Goal: Transaction & Acquisition: Book appointment/travel/reservation

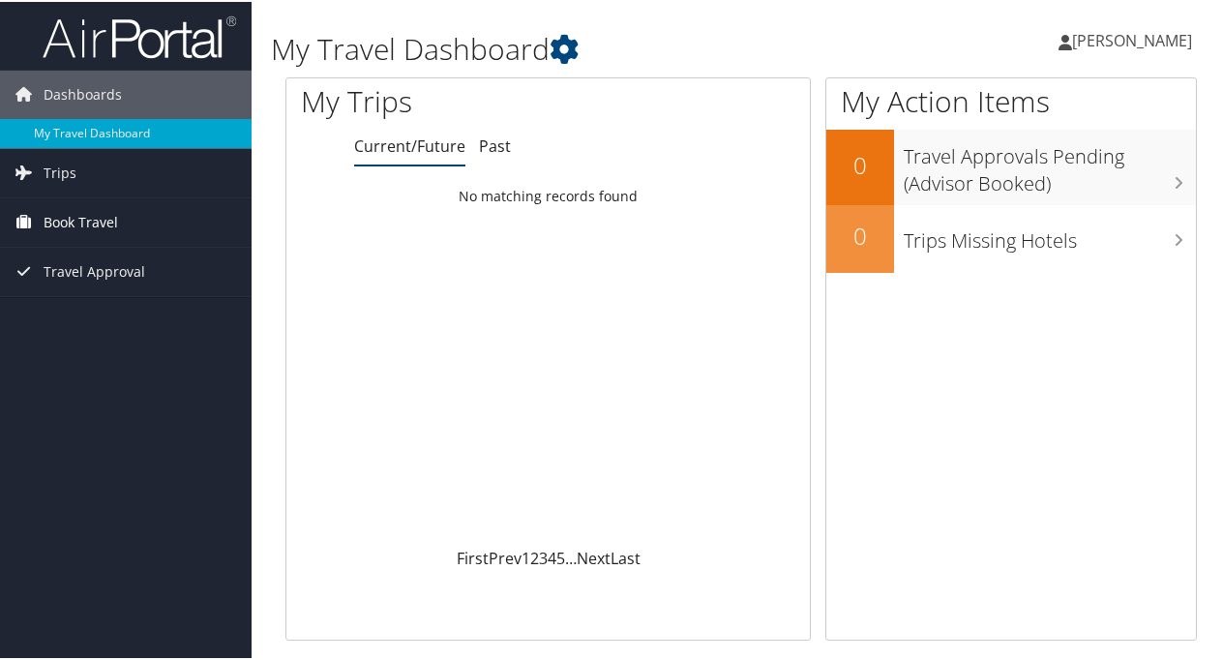
click at [90, 220] on span "Book Travel" at bounding box center [81, 220] width 74 height 48
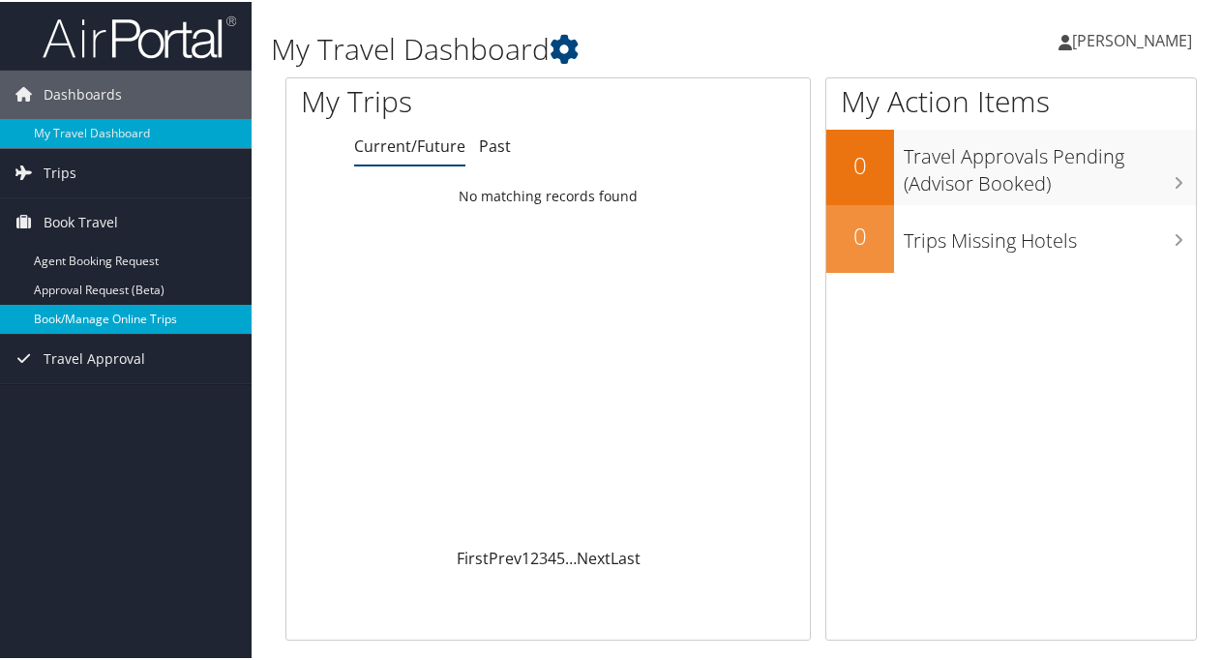
click at [79, 308] on link "Book/Manage Online Trips" at bounding box center [126, 317] width 252 height 29
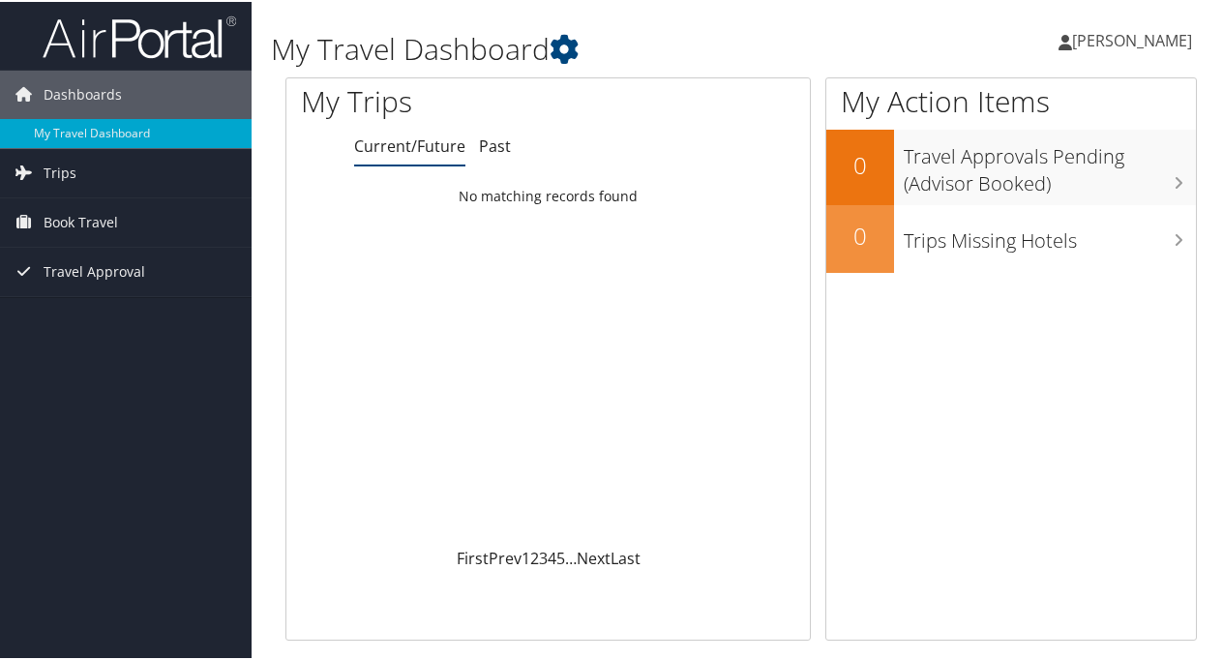
click at [625, 403] on div "Loading... No matching records found" at bounding box center [547, 361] width 523 height 368
click at [68, 168] on span "Trips" at bounding box center [60, 171] width 33 height 48
click at [99, 310] on span "Book Travel" at bounding box center [81, 307] width 74 height 48
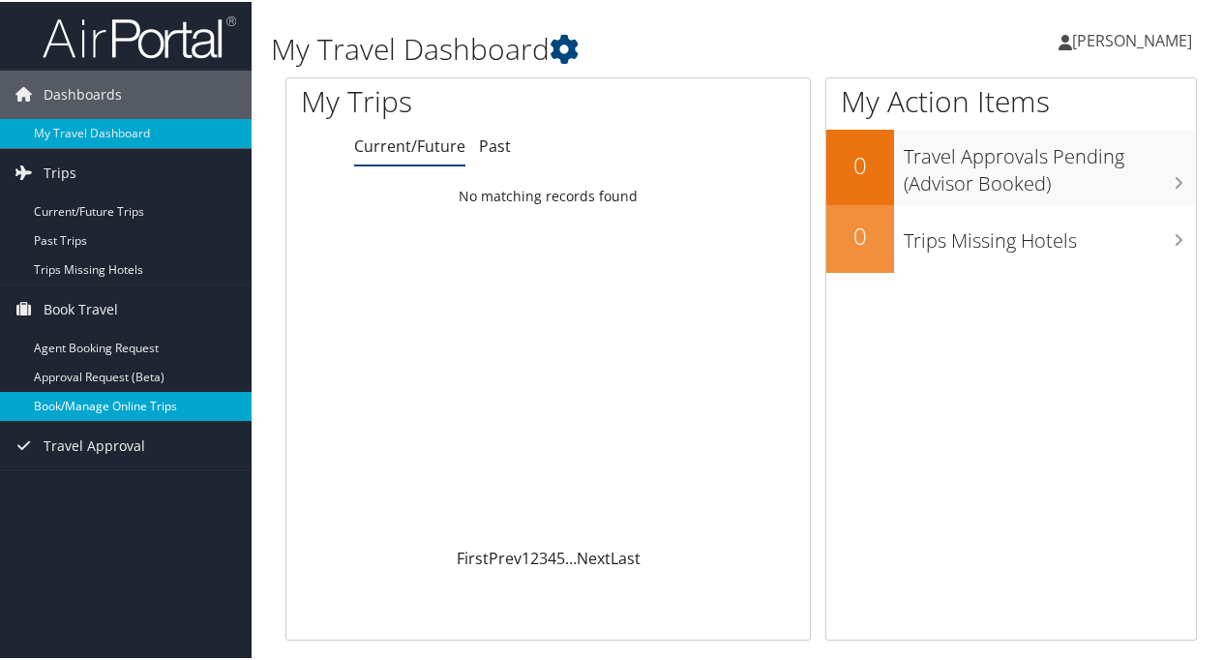
click at [187, 397] on link "Book/Manage Online Trips" at bounding box center [126, 404] width 252 height 29
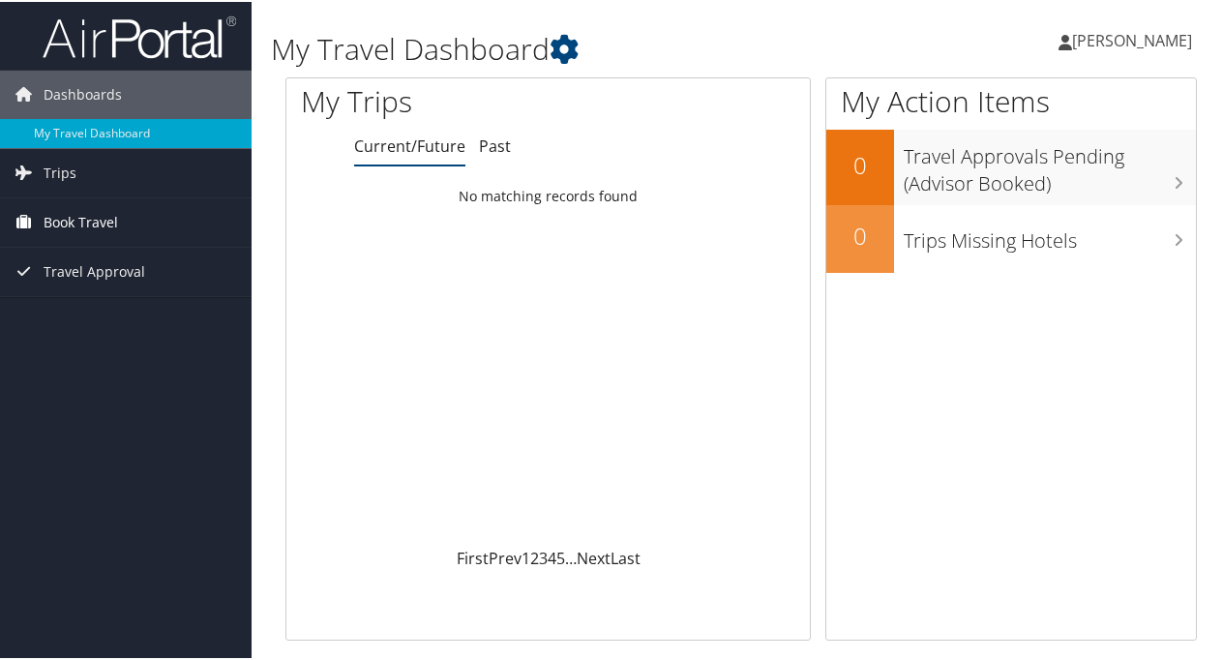
click at [82, 224] on span "Book Travel" at bounding box center [81, 220] width 74 height 48
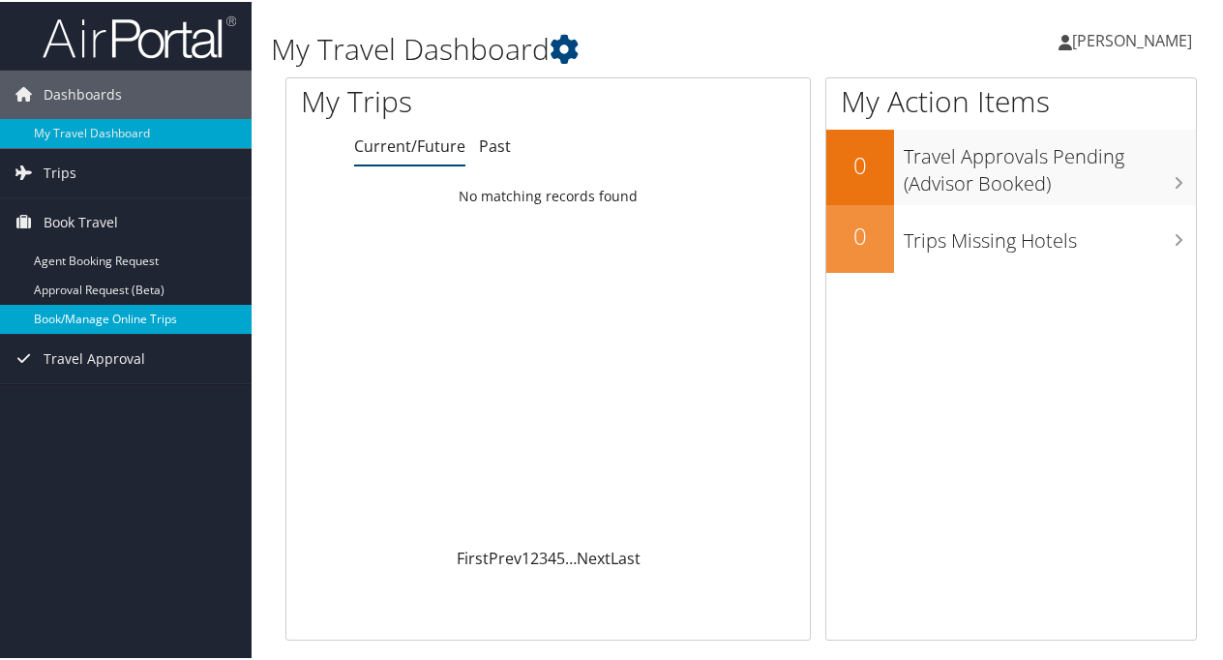
click at [99, 326] on link "Book/Manage Online Trips" at bounding box center [126, 317] width 252 height 29
